Goal: Find specific page/section: Find specific page/section

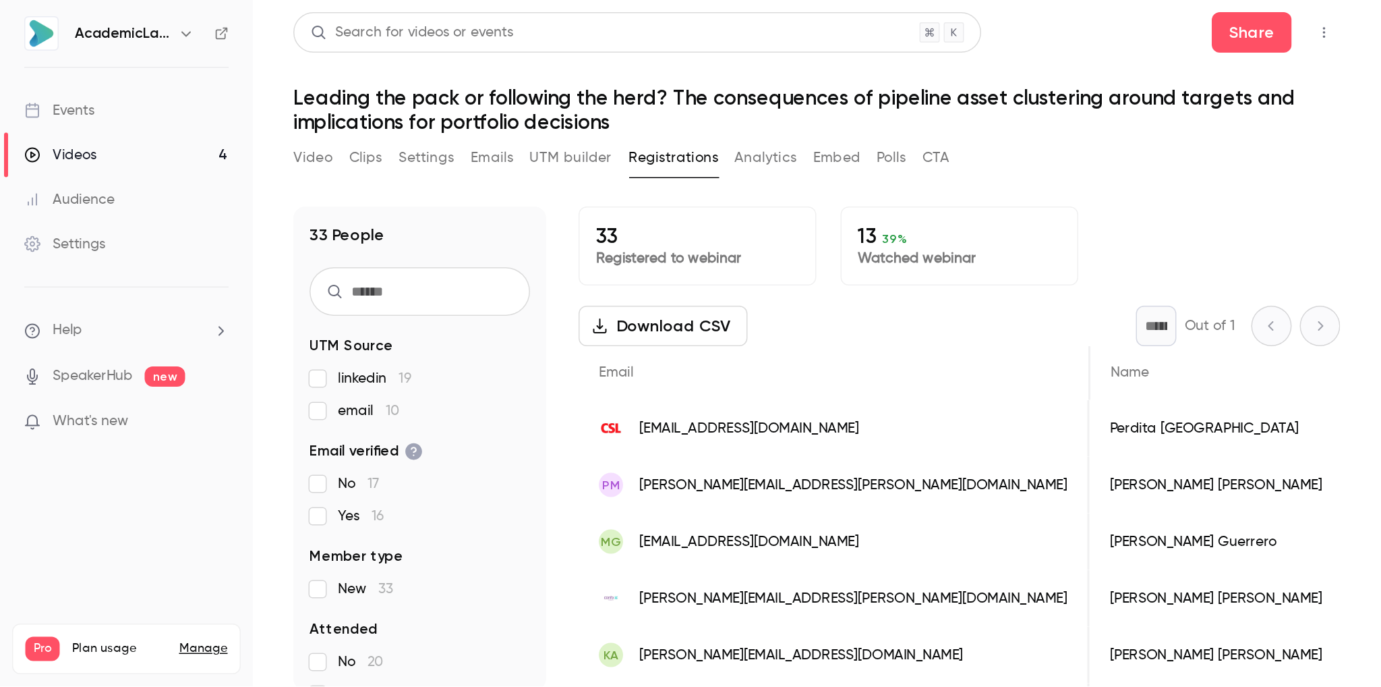
scroll to position [0, 866]
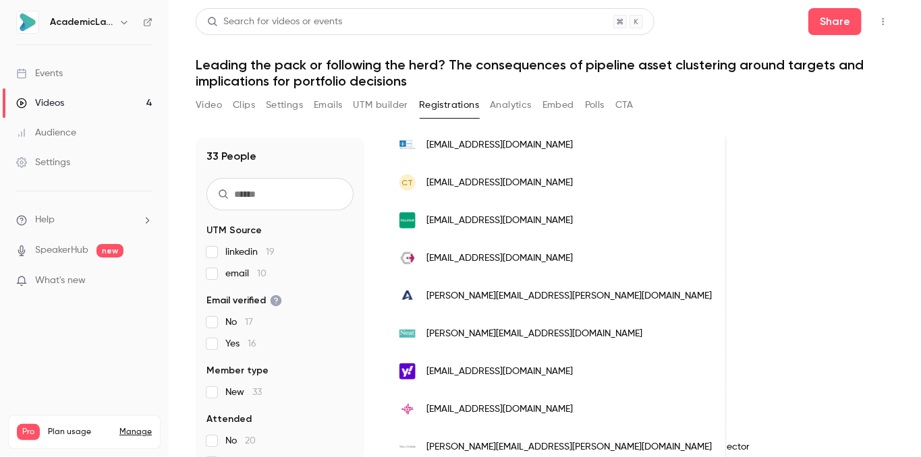
click at [514, 103] on button "Analytics" at bounding box center [511, 105] width 42 height 22
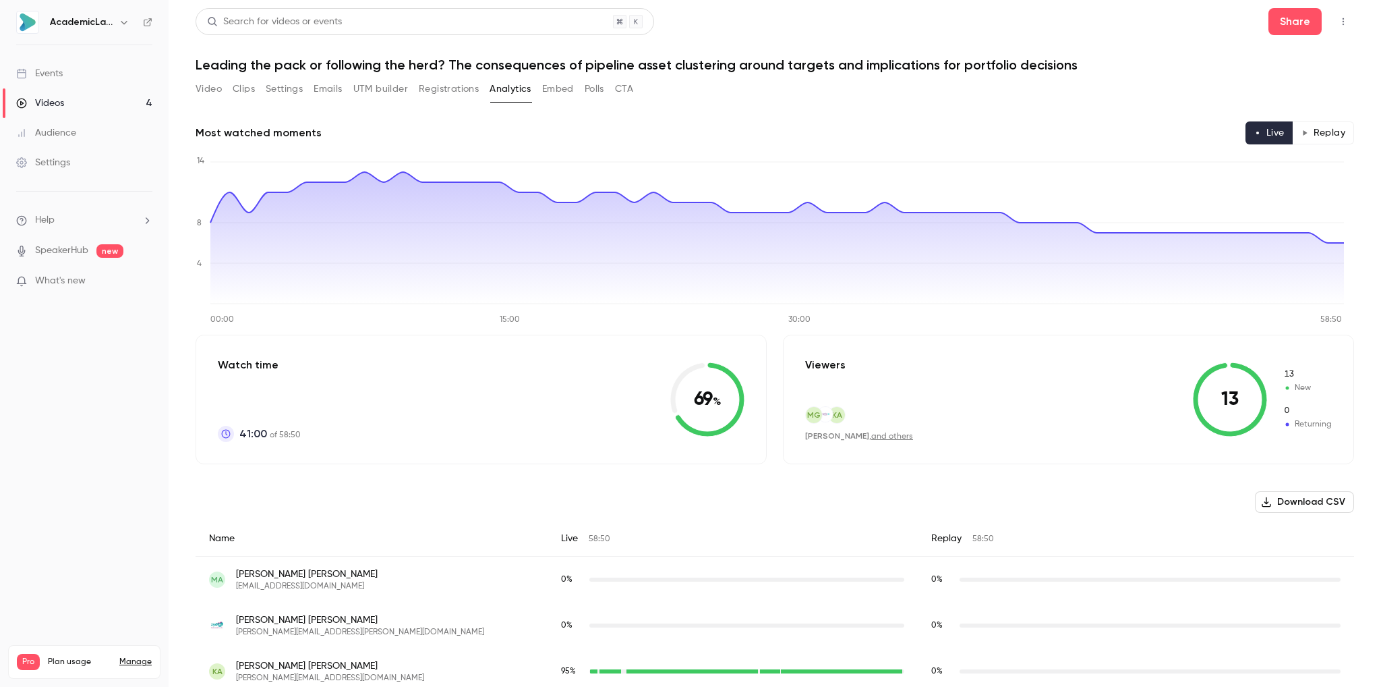
click at [562, 91] on button "Embed" at bounding box center [558, 89] width 32 height 22
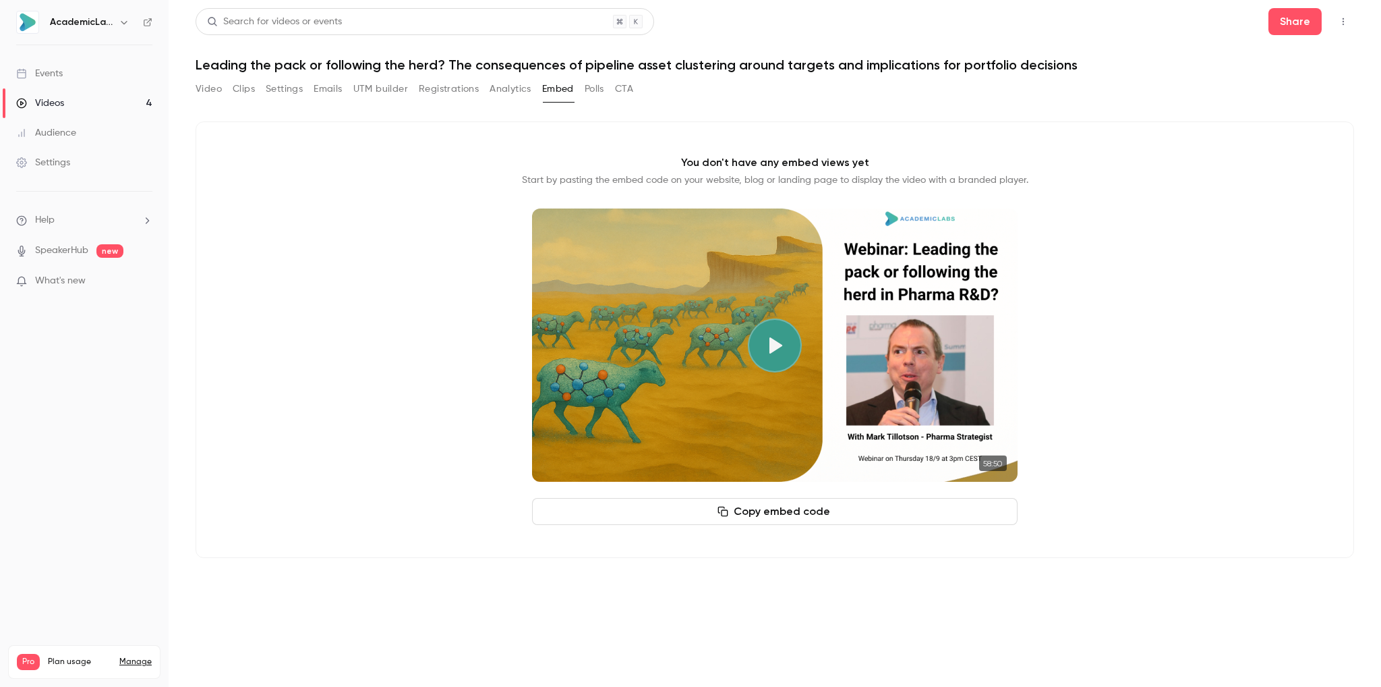
click at [463, 87] on button "Registrations" at bounding box center [449, 89] width 60 height 22
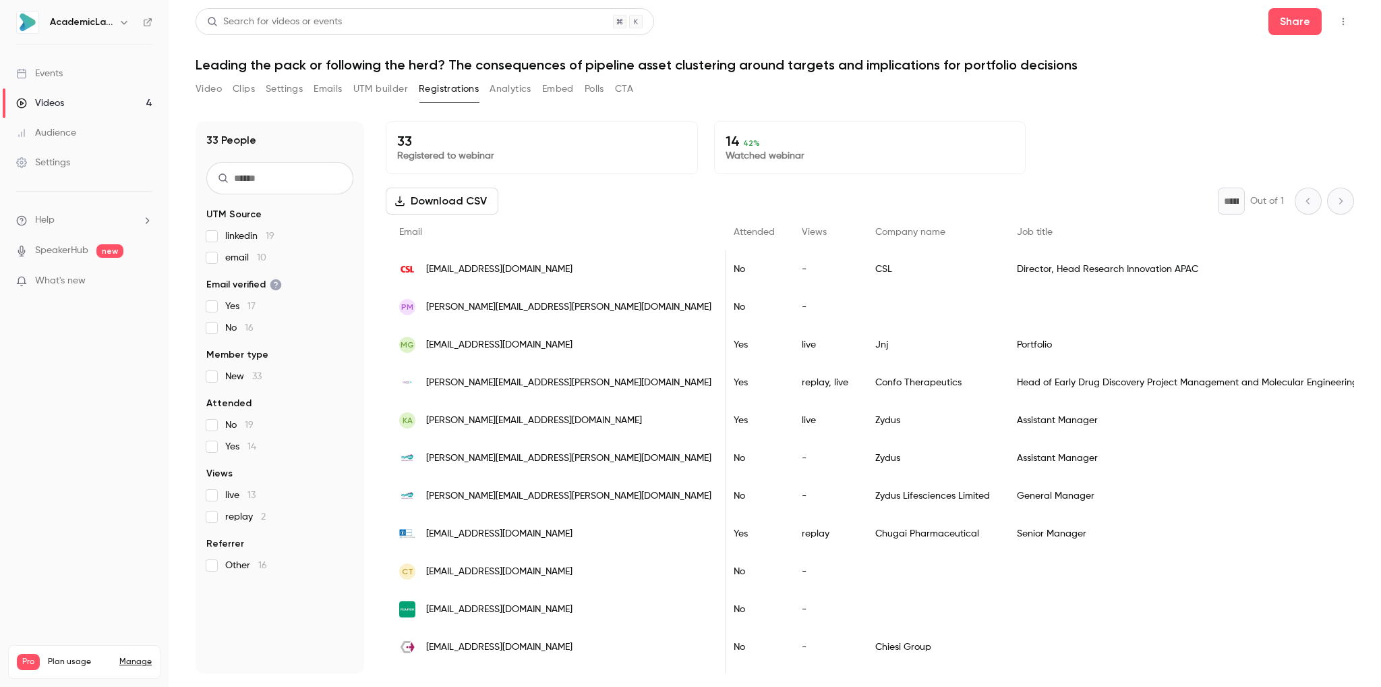
scroll to position [0, 487]
click at [219, 457] on label "replay 2" at bounding box center [279, 516] width 147 height 13
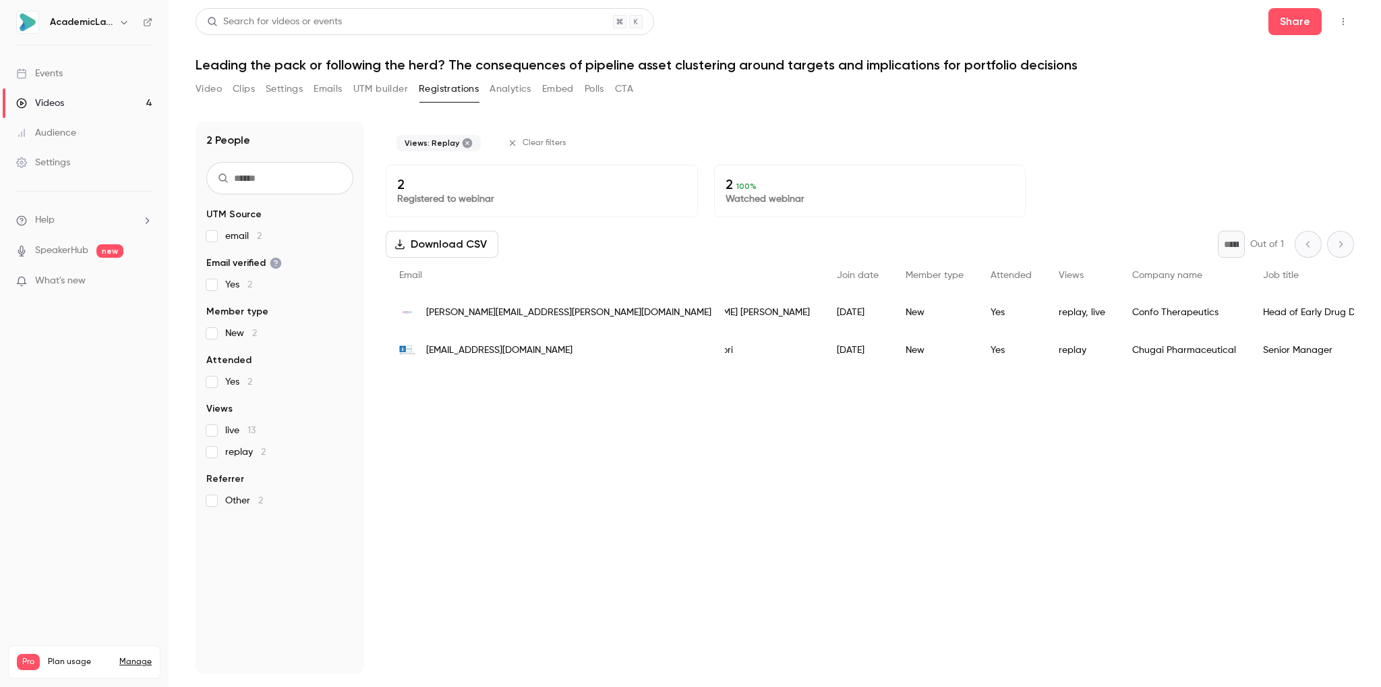
scroll to position [0, 0]
click at [894, 337] on div "[DATE]" at bounding box center [928, 350] width 69 height 38
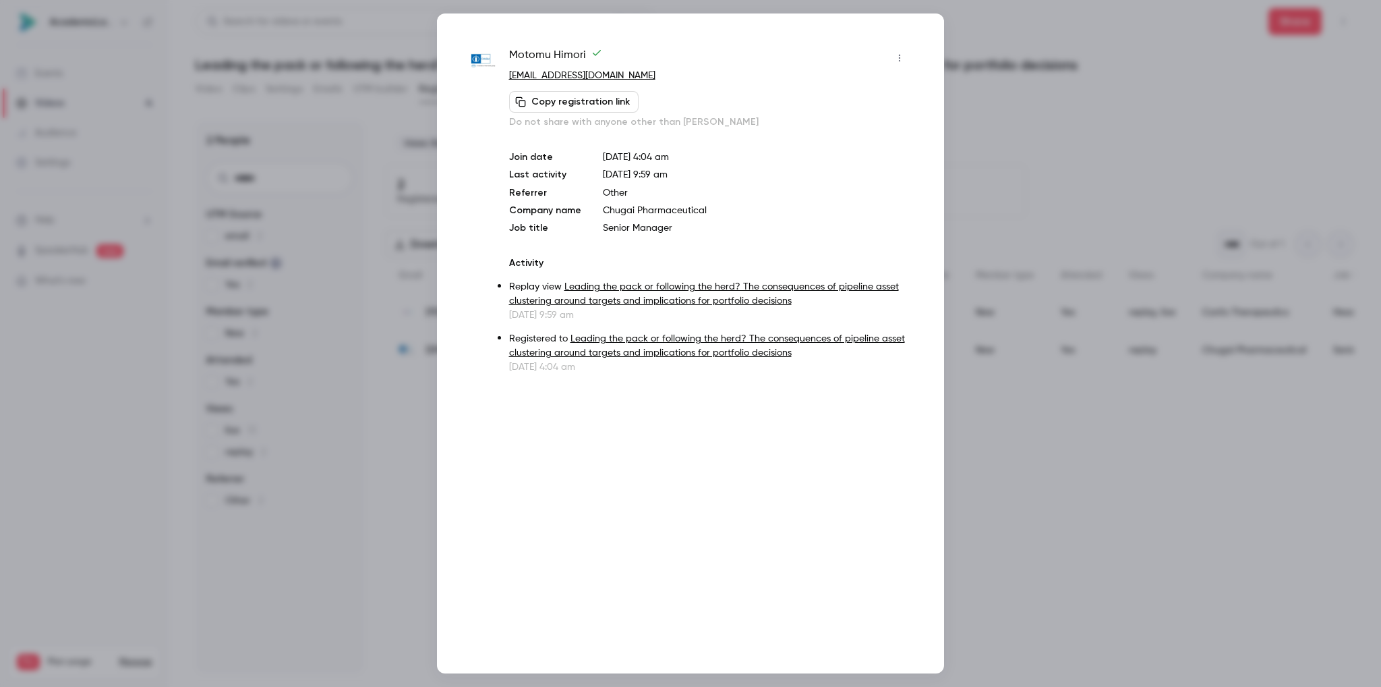
click at [920, 100] on div at bounding box center [690, 343] width 1381 height 687
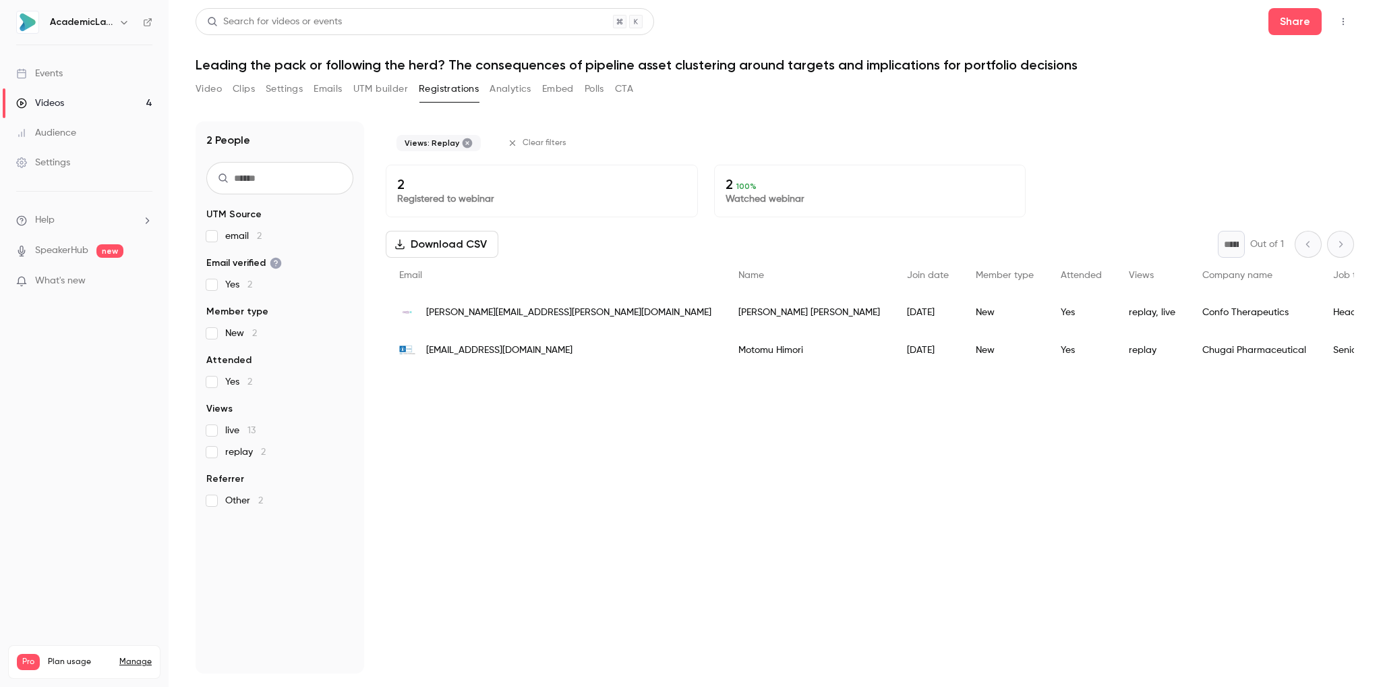
click at [517, 88] on button "Analytics" at bounding box center [511, 89] width 42 height 22
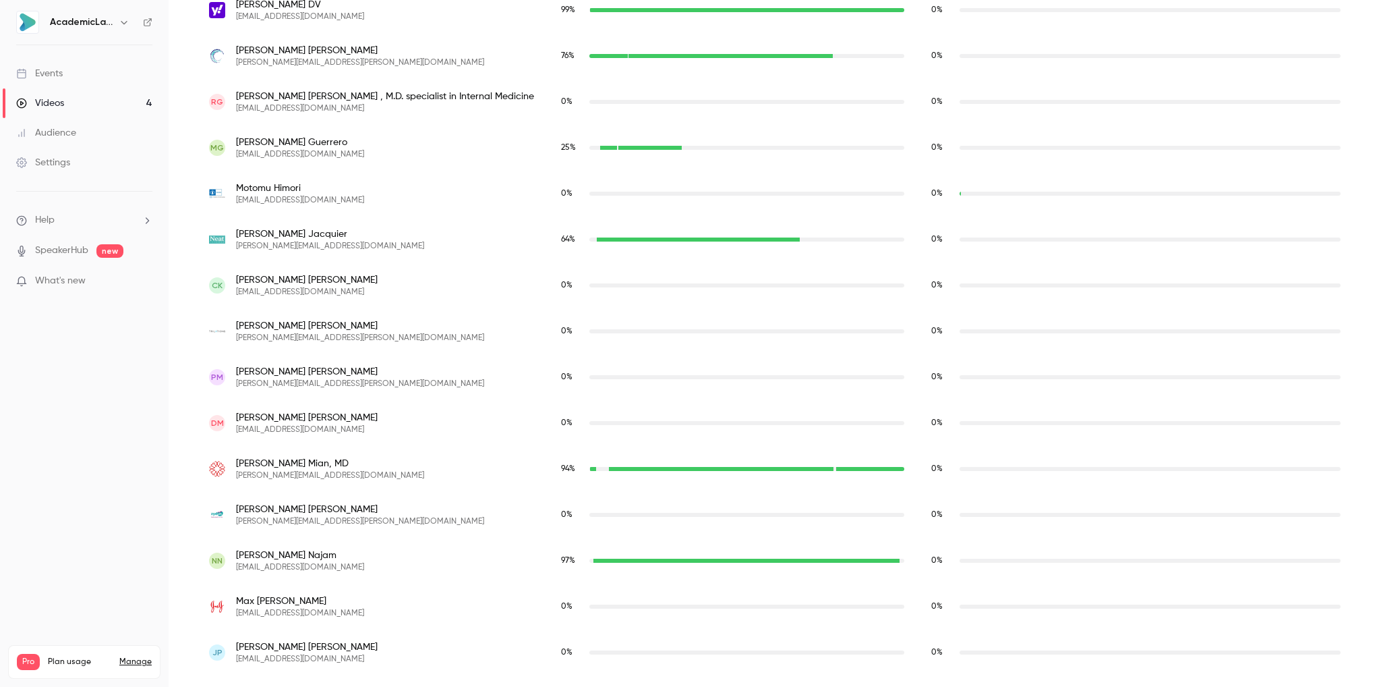
scroll to position [922, 0]
